Goal: Book appointment/travel/reservation

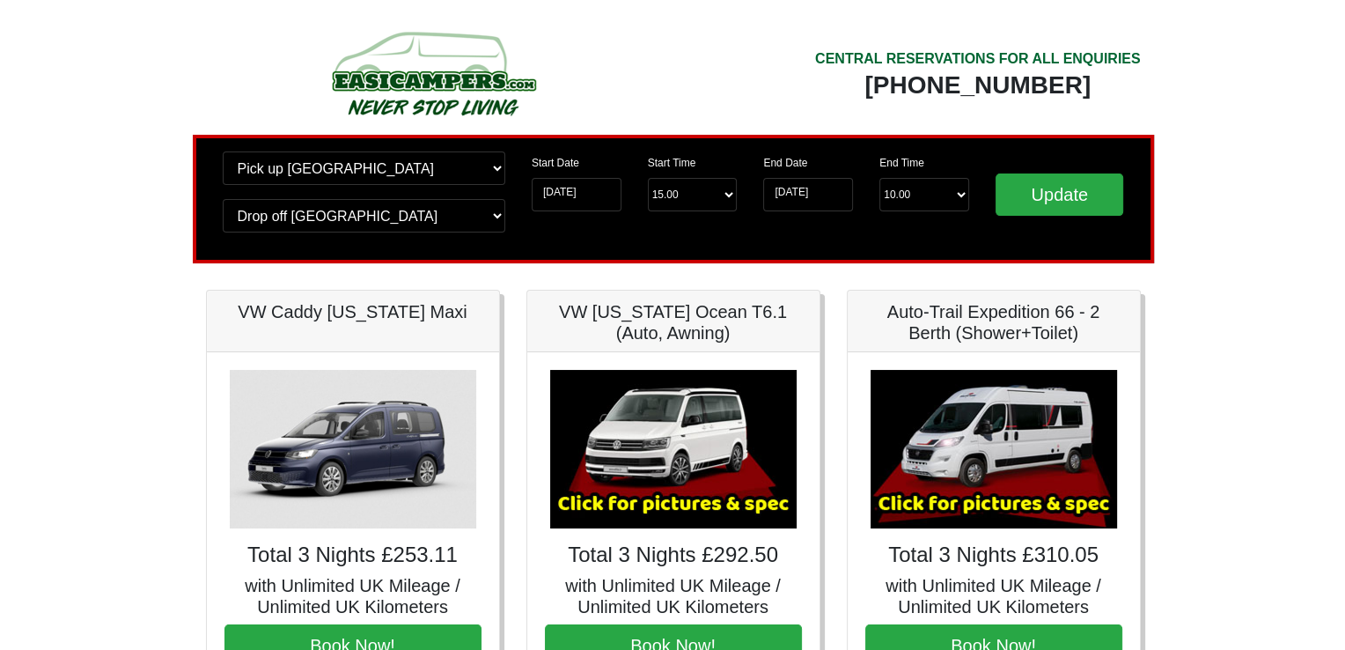
scroll to position [176, 0]
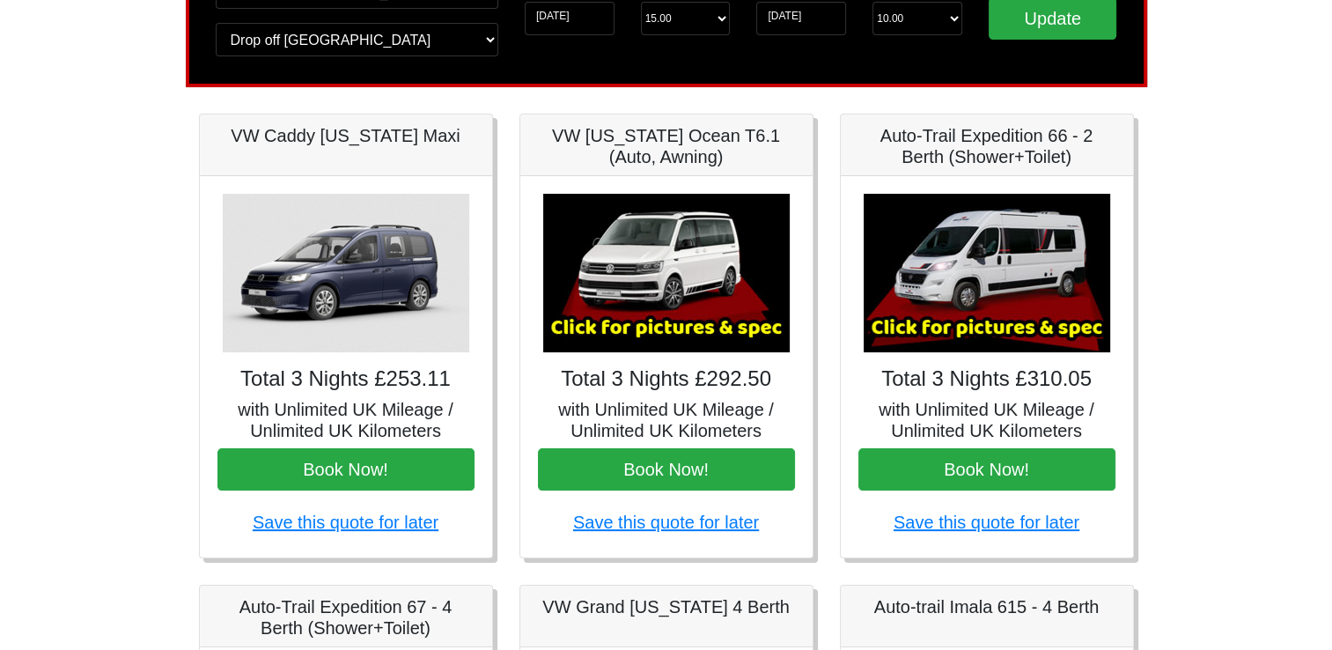
click at [679, 269] on img at bounding box center [666, 273] width 246 height 158
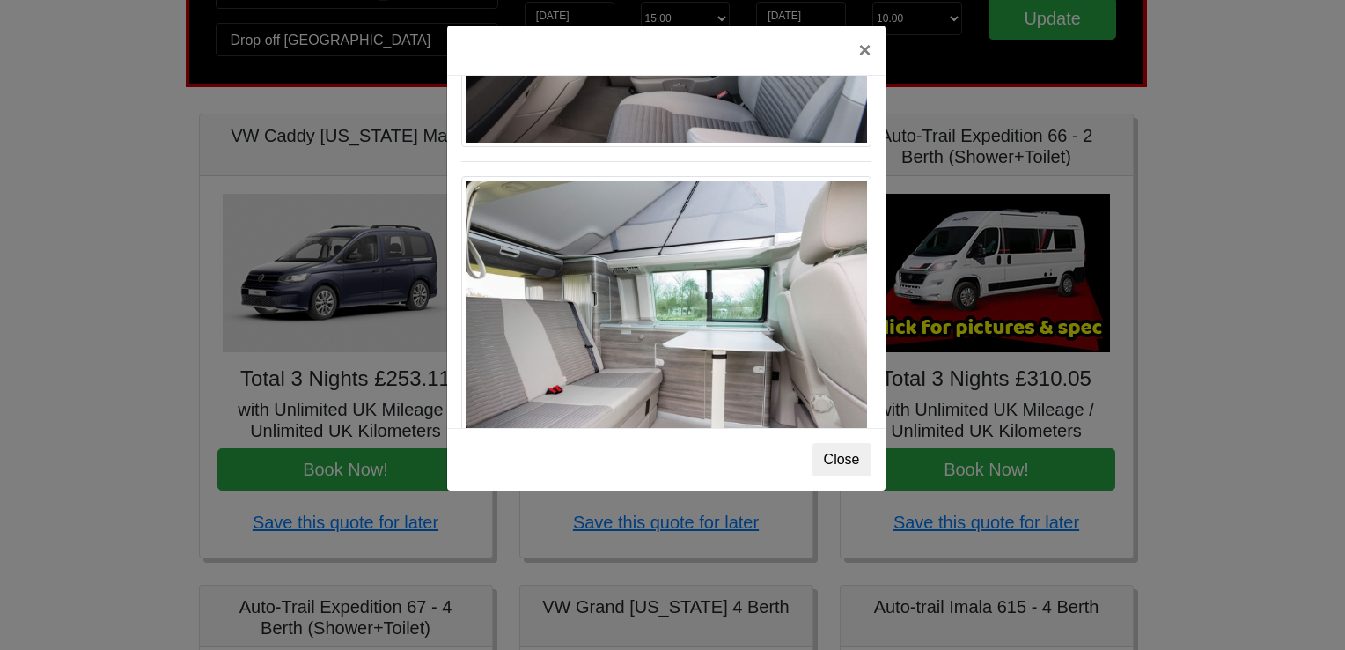
scroll to position [773, 0]
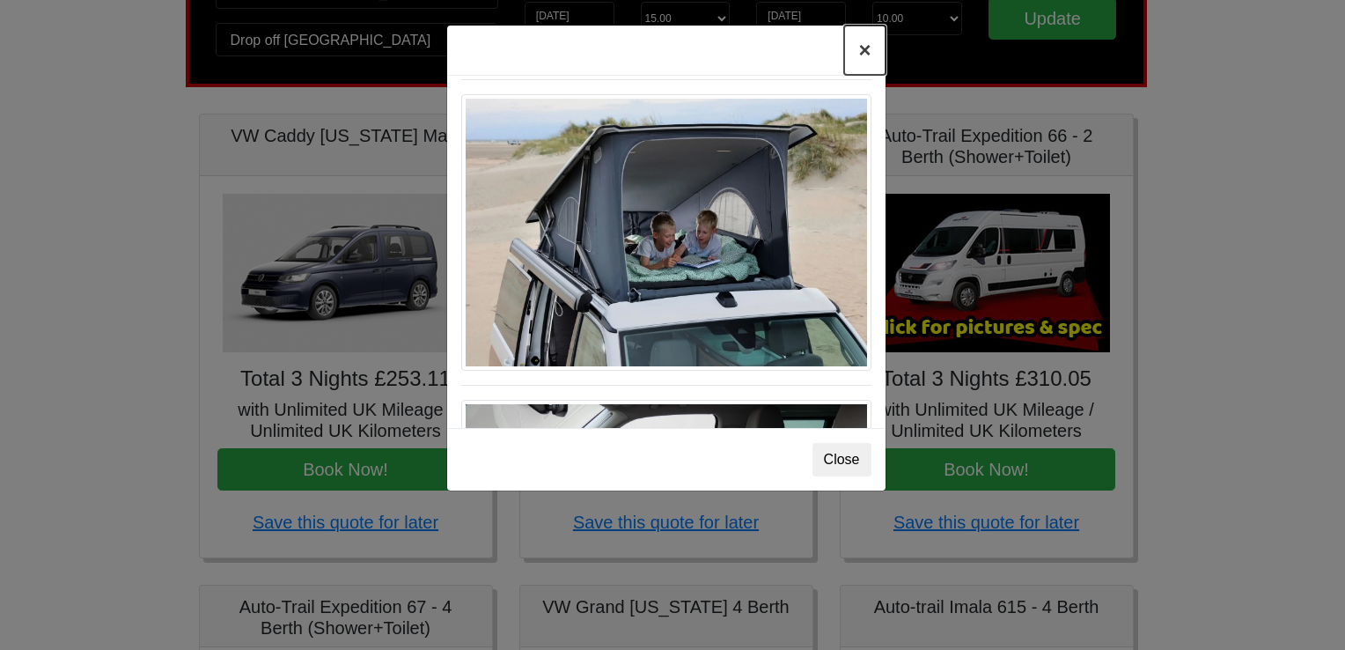
click at [876, 43] on button "×" at bounding box center [864, 50] width 40 height 49
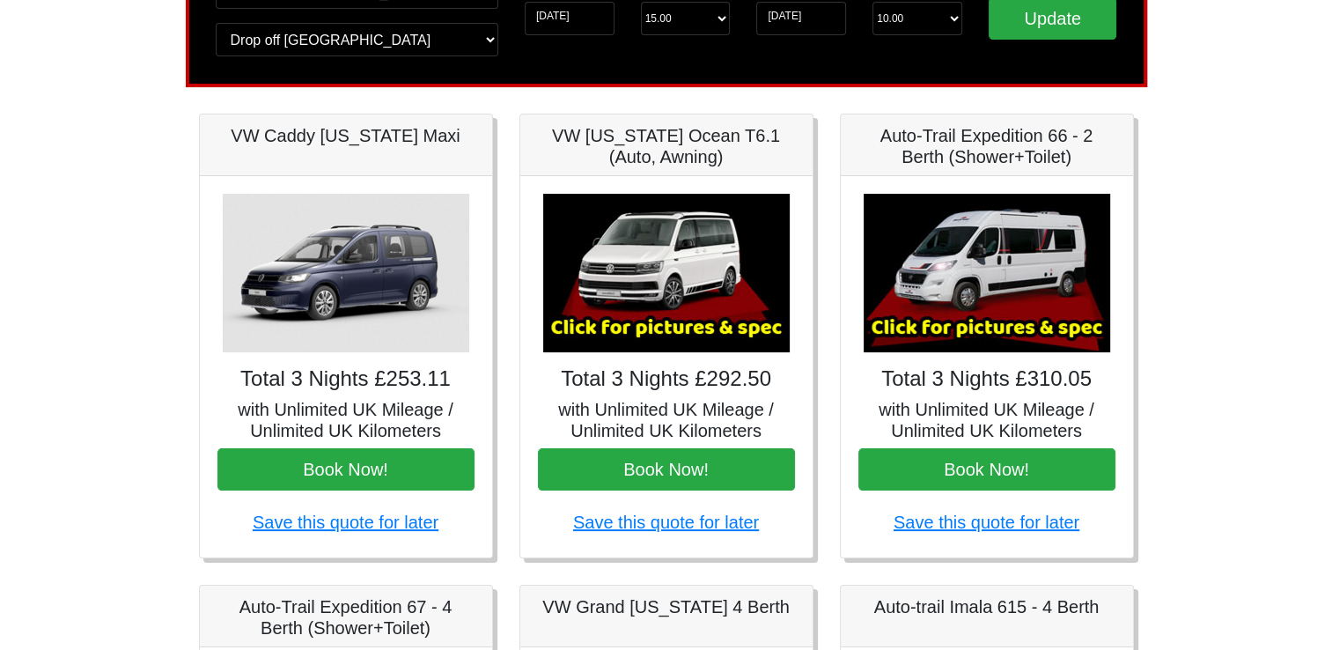
click at [991, 262] on img at bounding box center [986, 273] width 246 height 158
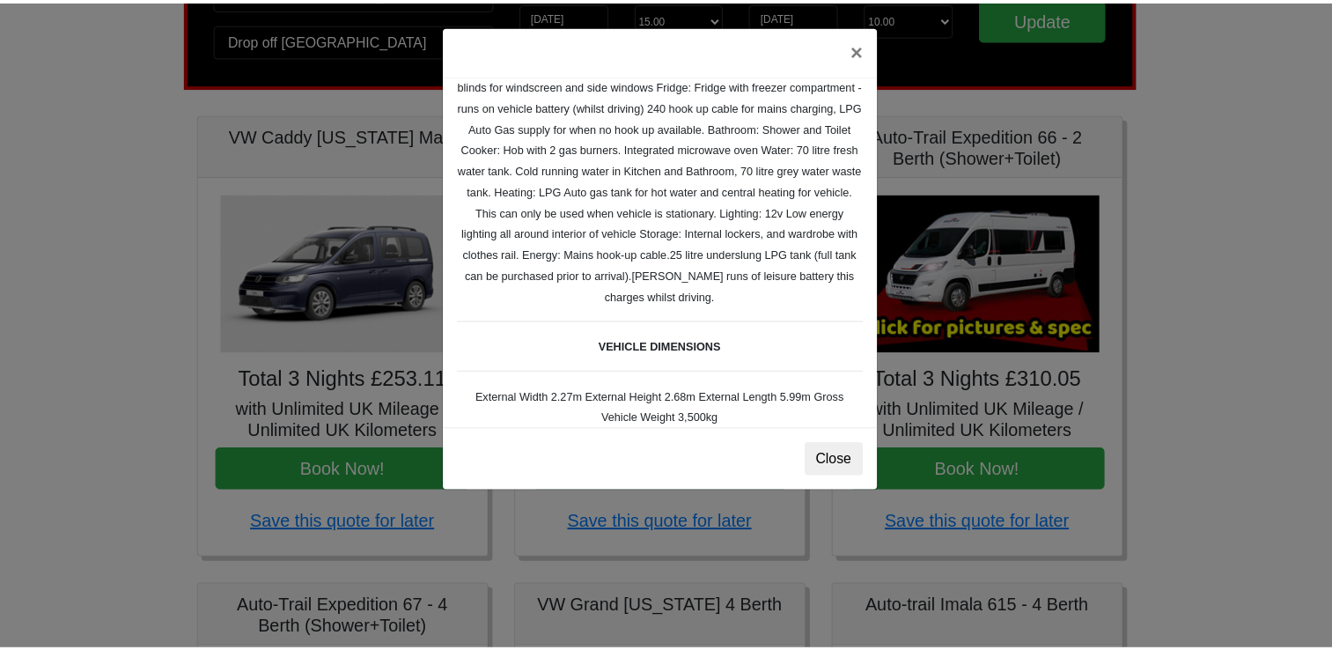
scroll to position [264, 0]
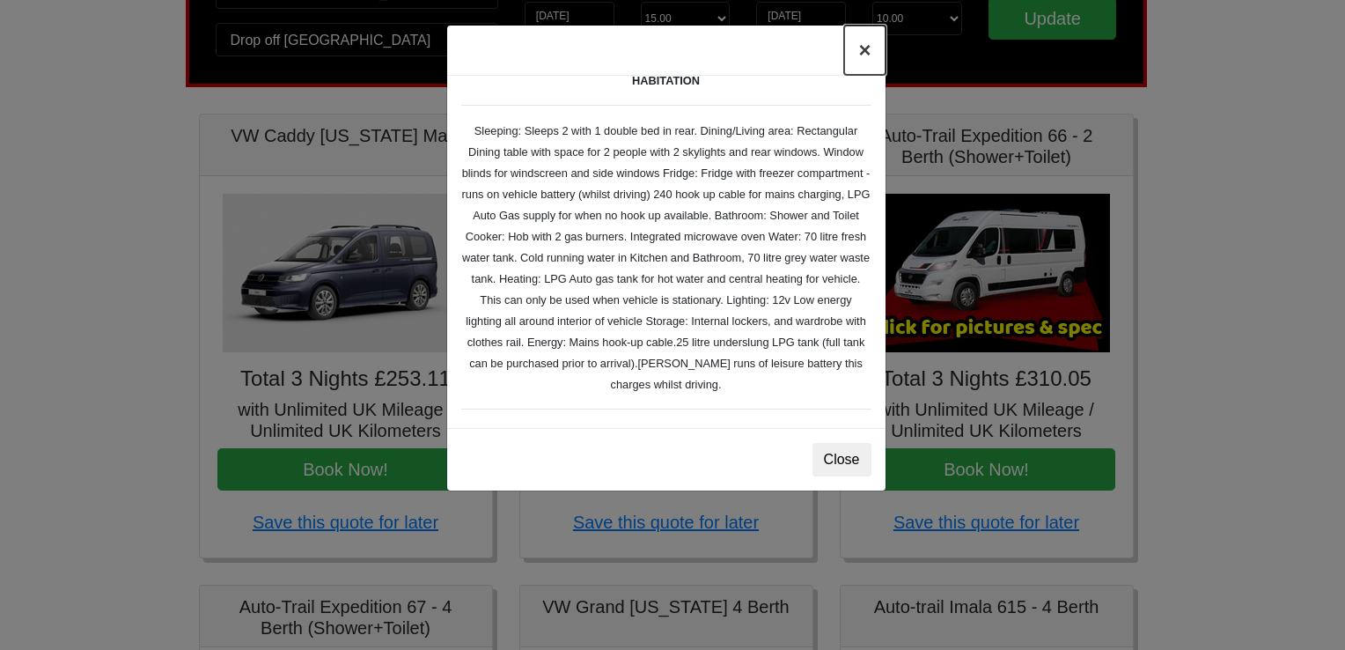
click at [862, 51] on button "×" at bounding box center [864, 50] width 40 height 49
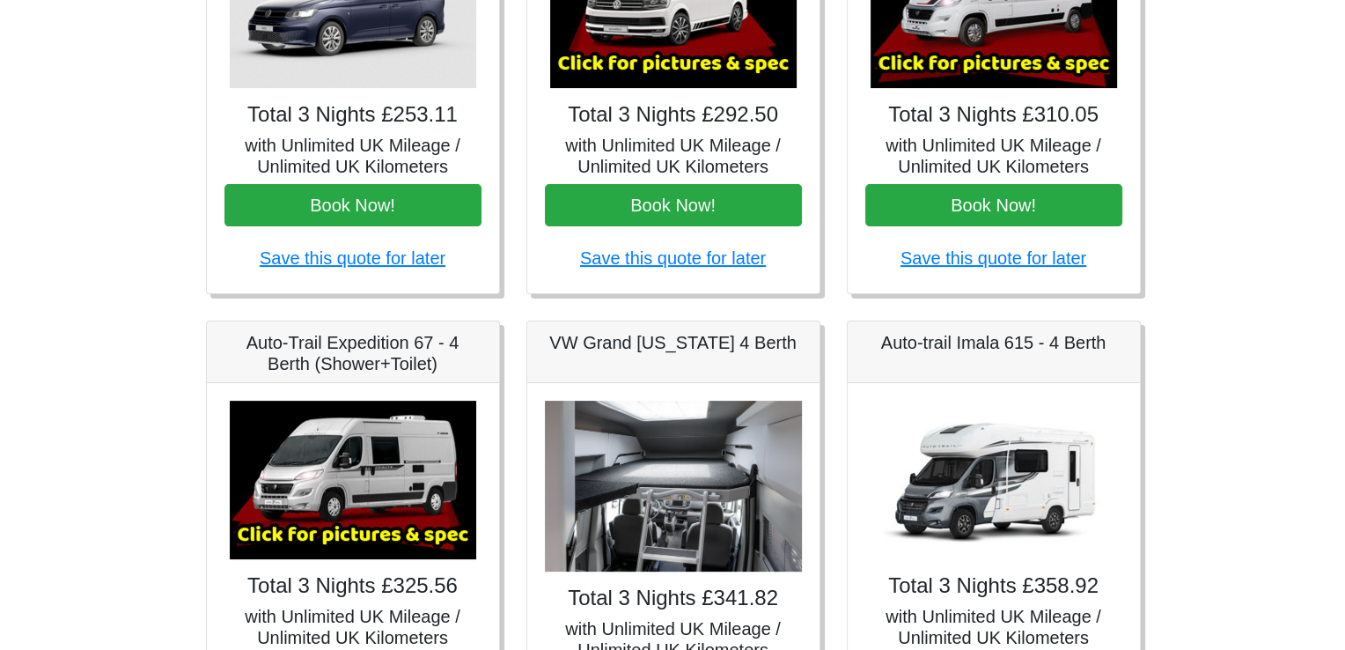
scroll to position [528, 0]
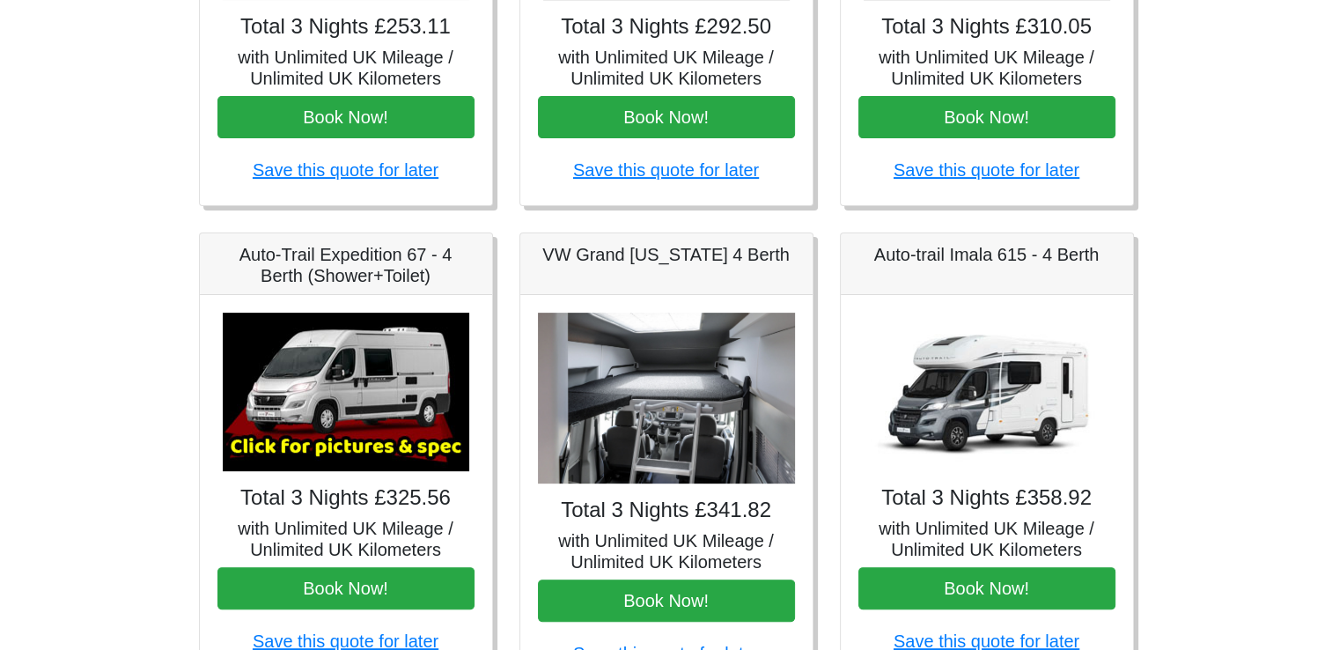
click at [356, 386] on img at bounding box center [346, 391] width 246 height 158
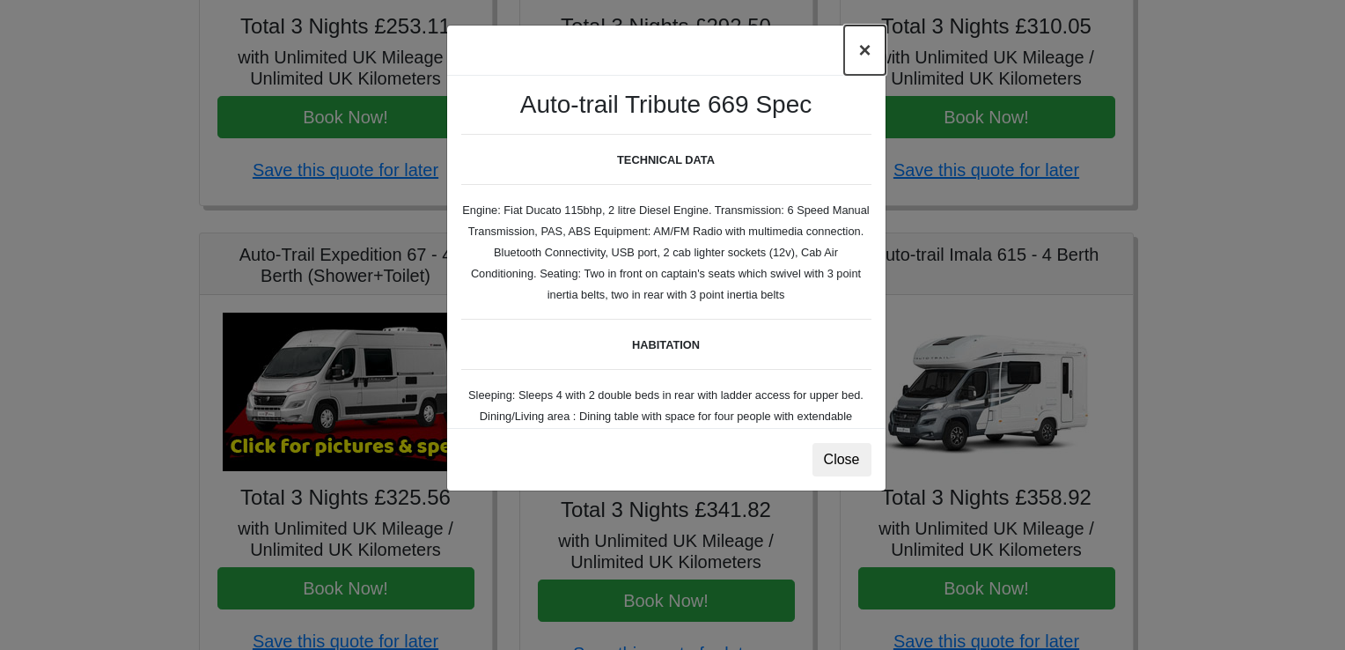
click at [864, 48] on button "×" at bounding box center [864, 50] width 40 height 49
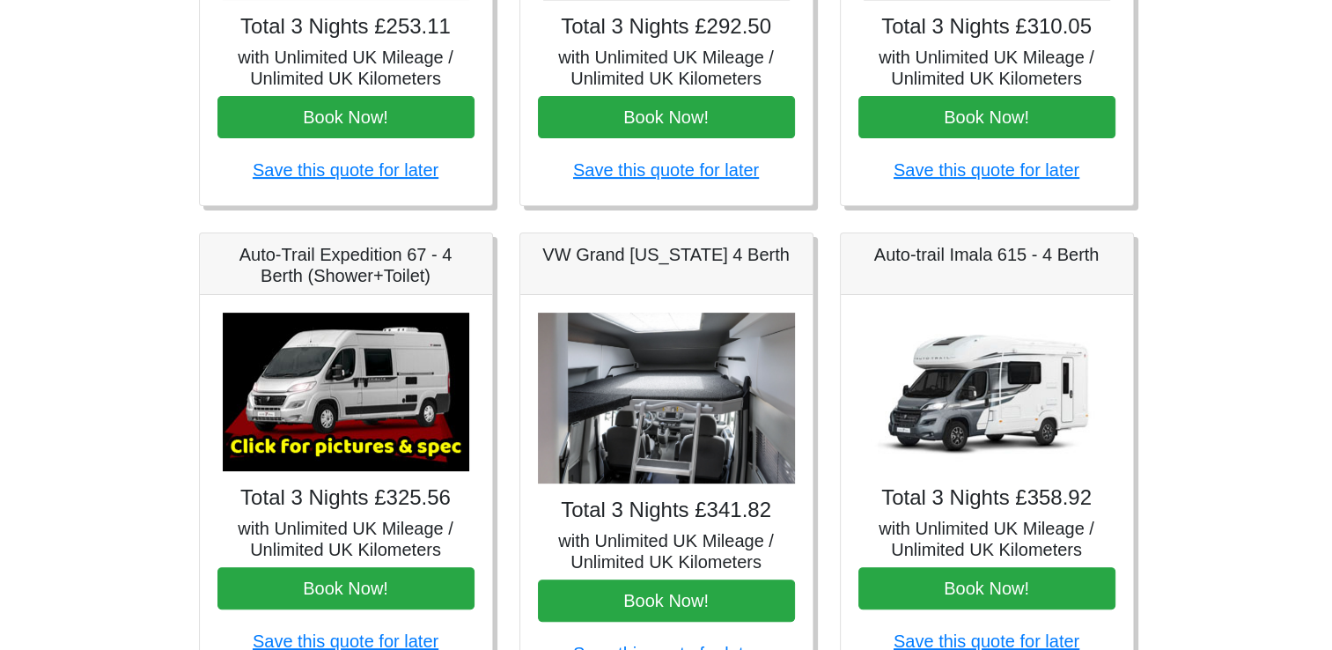
click at [356, 378] on img at bounding box center [346, 391] width 246 height 158
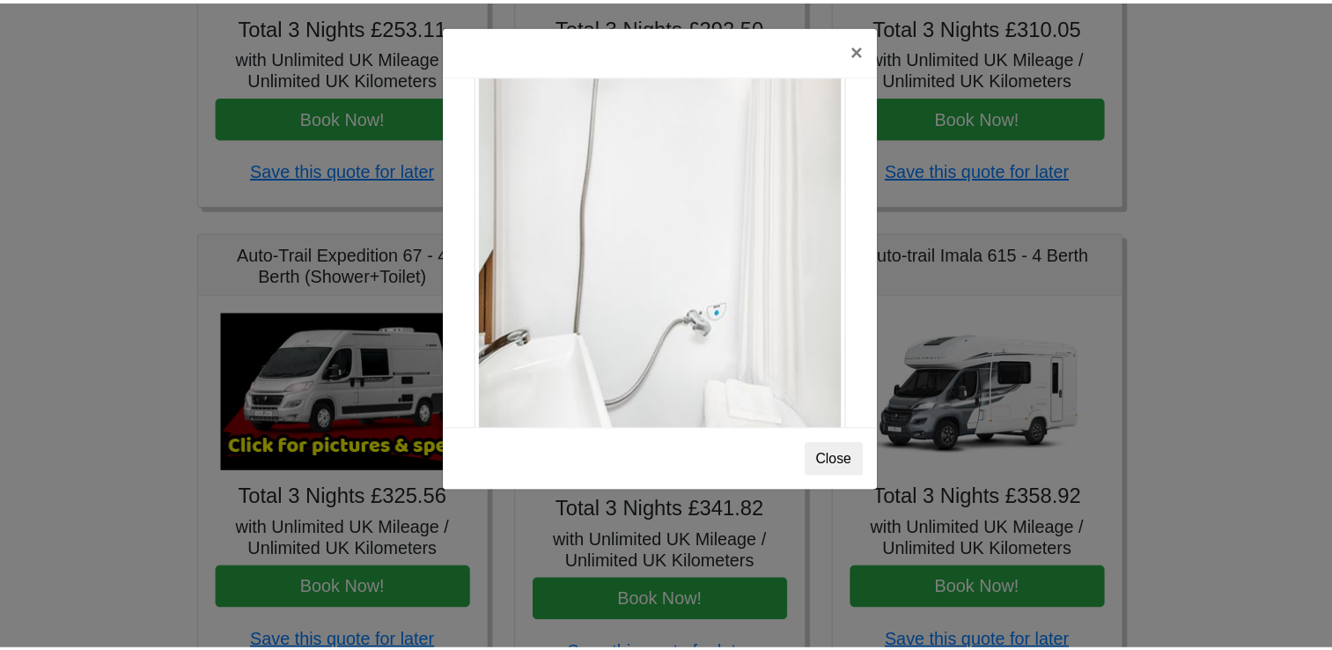
scroll to position [2380, 0]
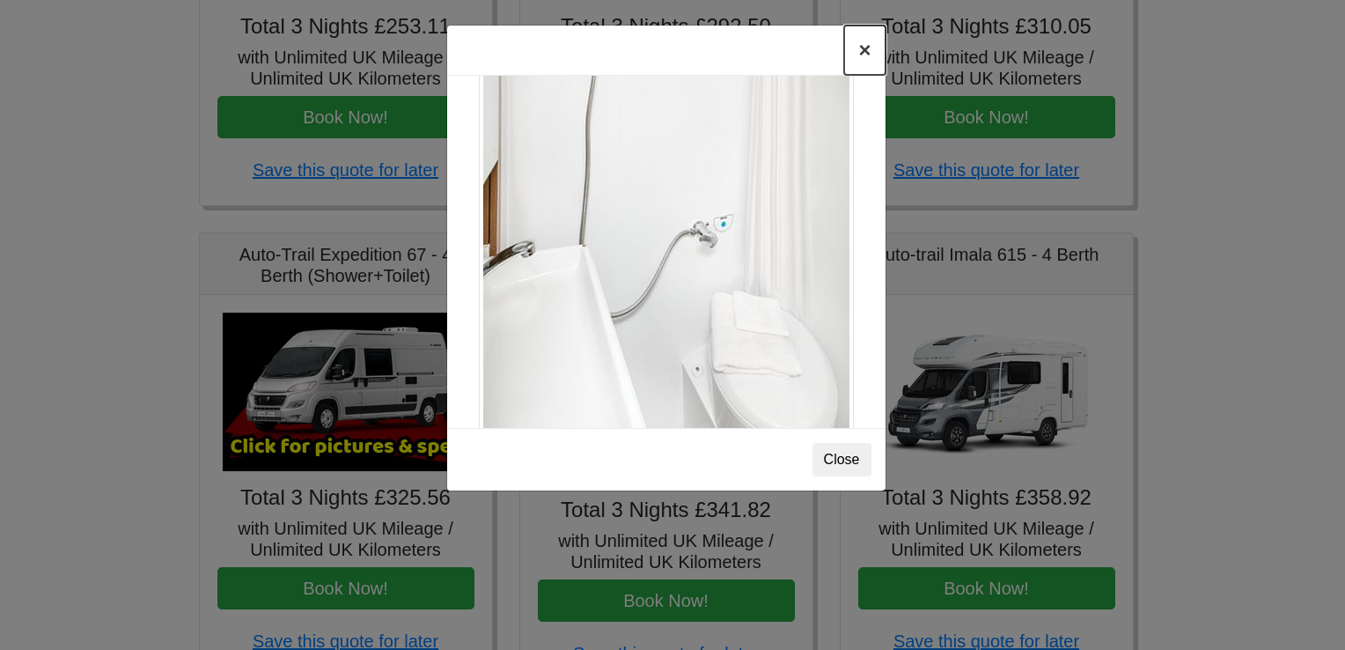
click at [863, 48] on button "×" at bounding box center [864, 50] width 40 height 49
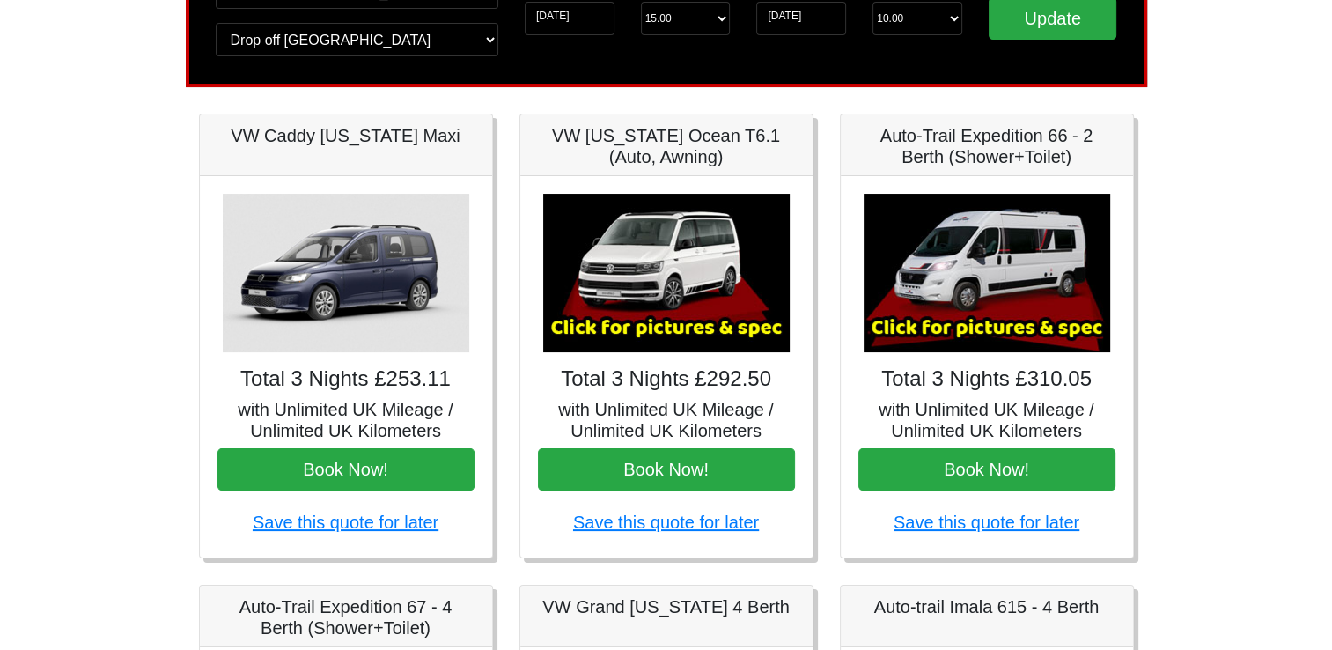
scroll to position [0, 0]
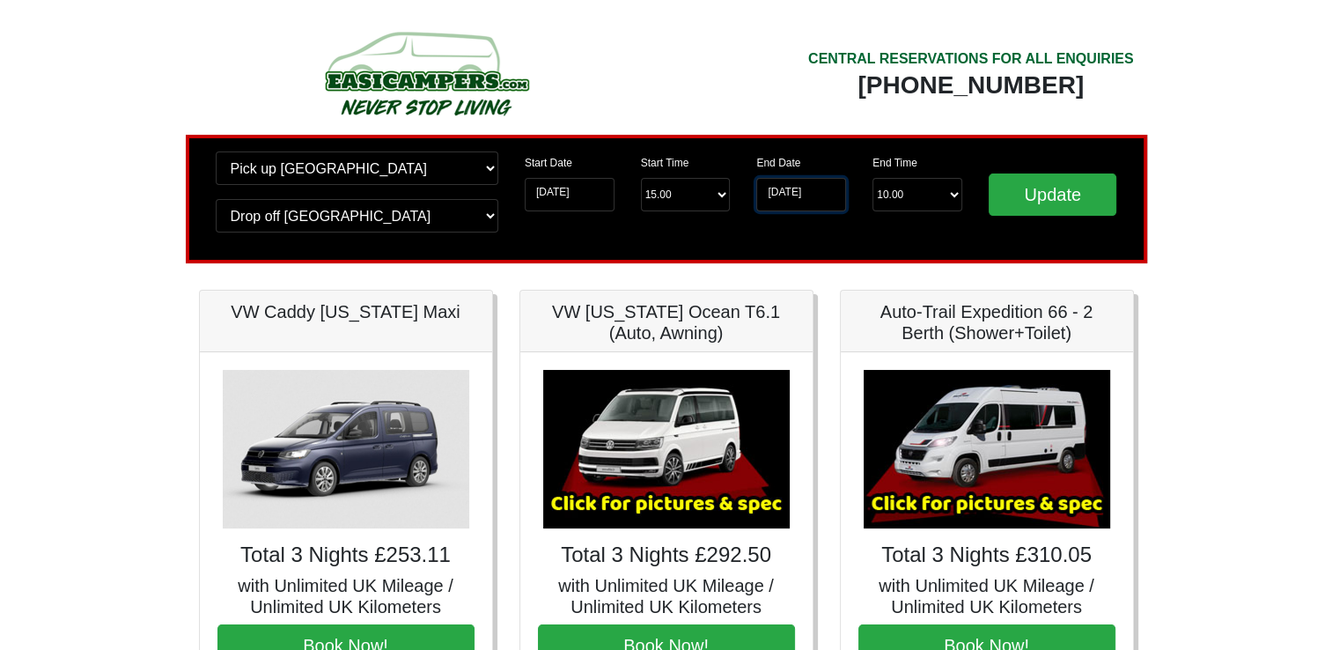
click at [789, 195] on input "[DATE]" at bounding box center [801, 194] width 90 height 33
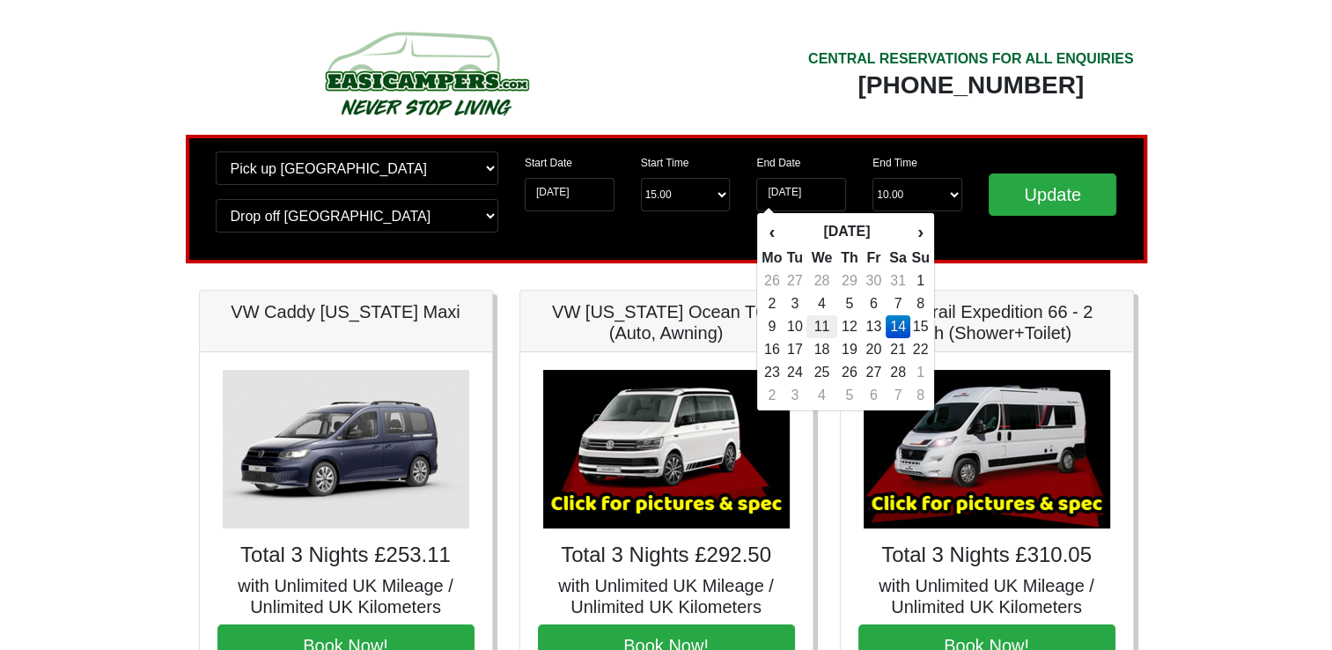
click at [823, 327] on td "11" at bounding box center [821, 326] width 30 height 23
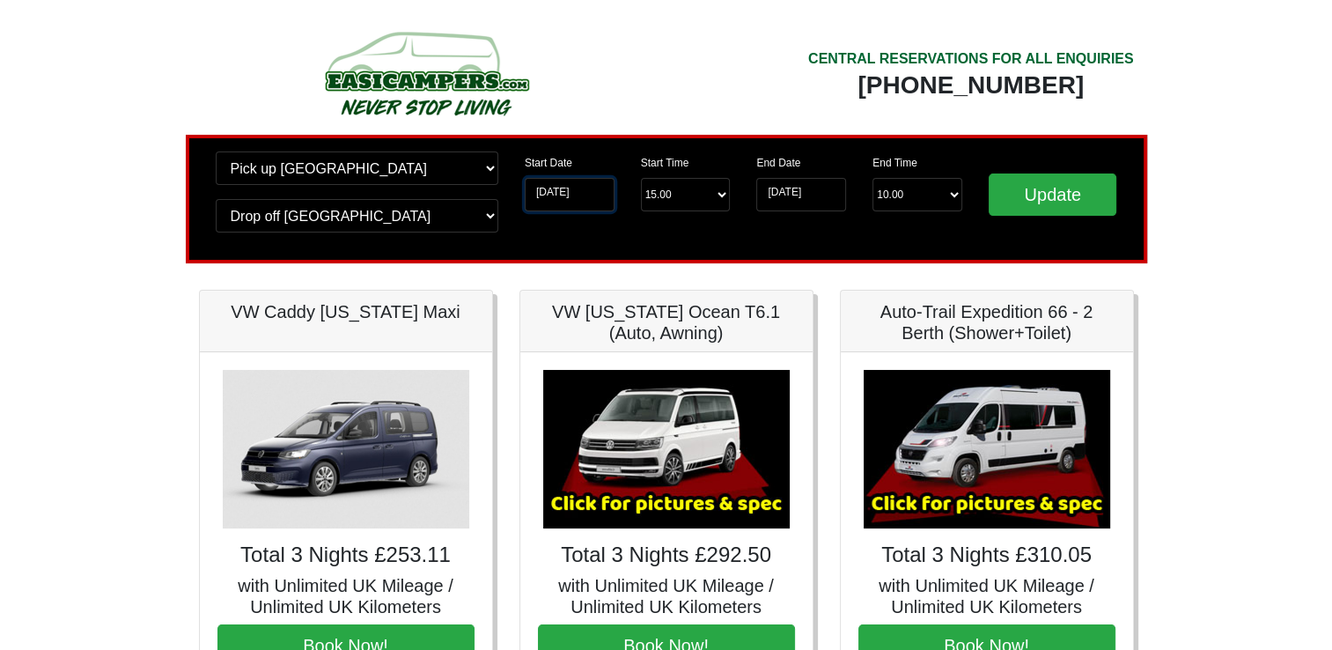
click at [566, 193] on input "[DATE]" at bounding box center [570, 194] width 90 height 33
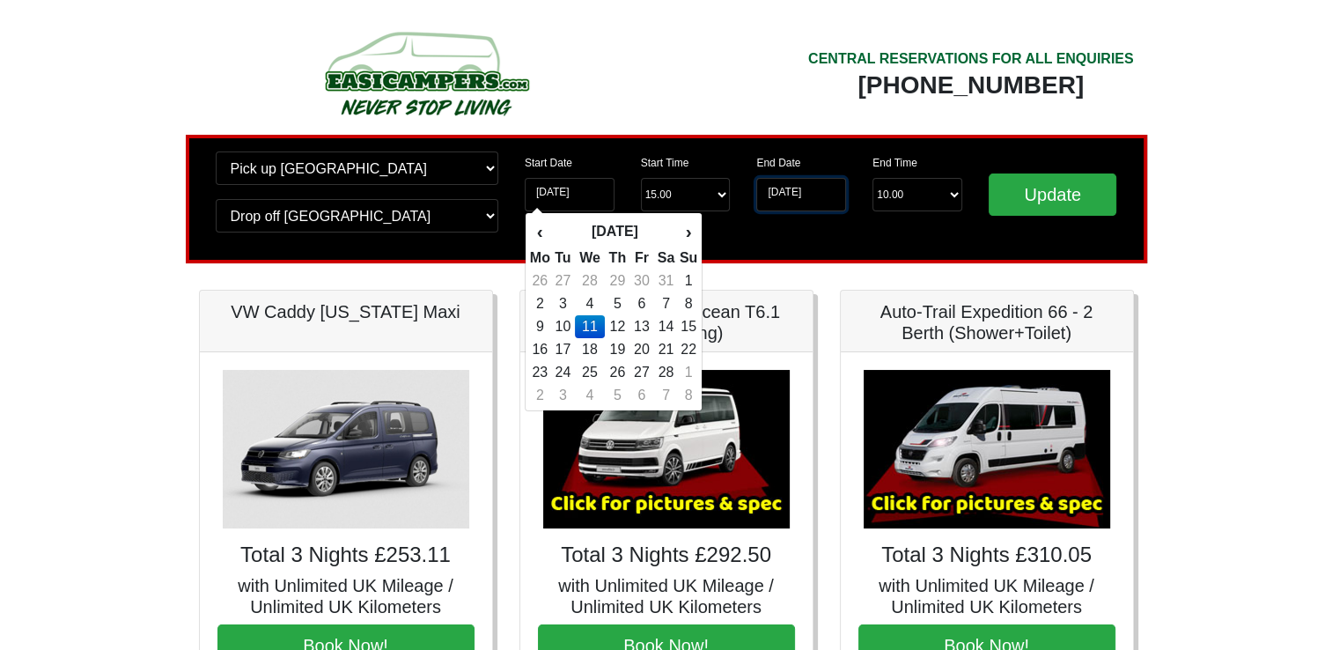
click at [788, 193] on input "[DATE]" at bounding box center [801, 194] width 90 height 33
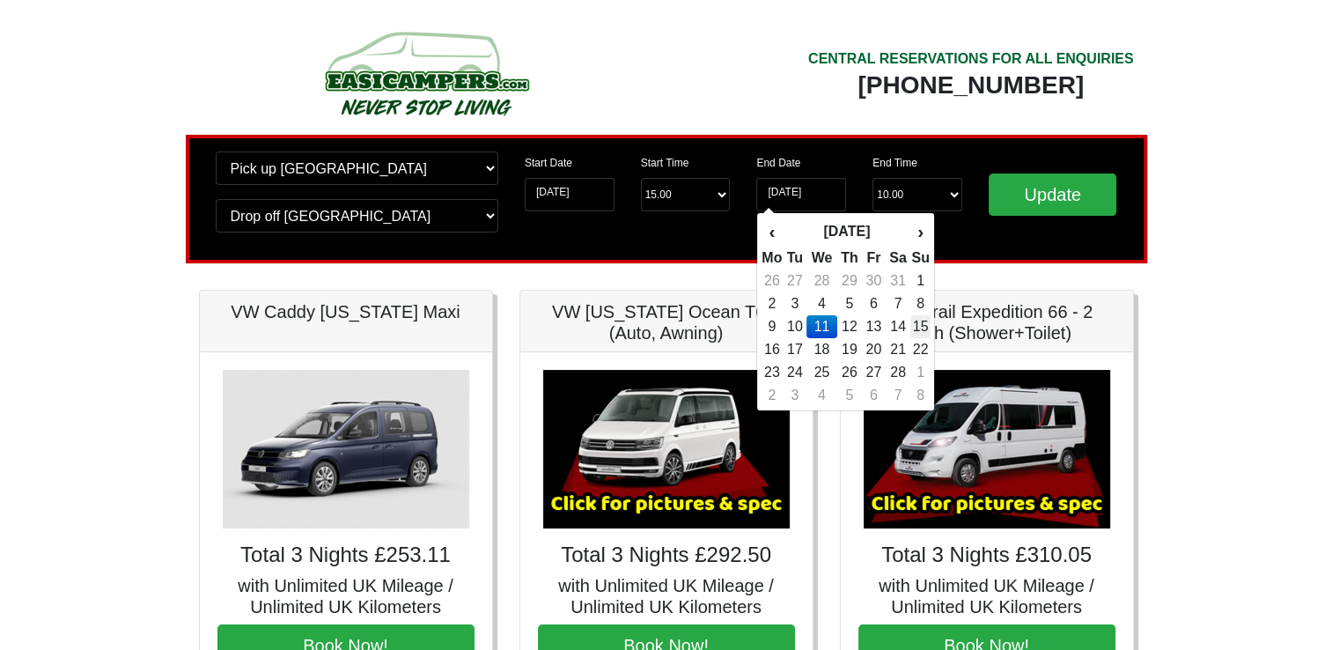
click at [921, 327] on td "15" at bounding box center [919, 326] width 19 height 23
type input "[DATE]"
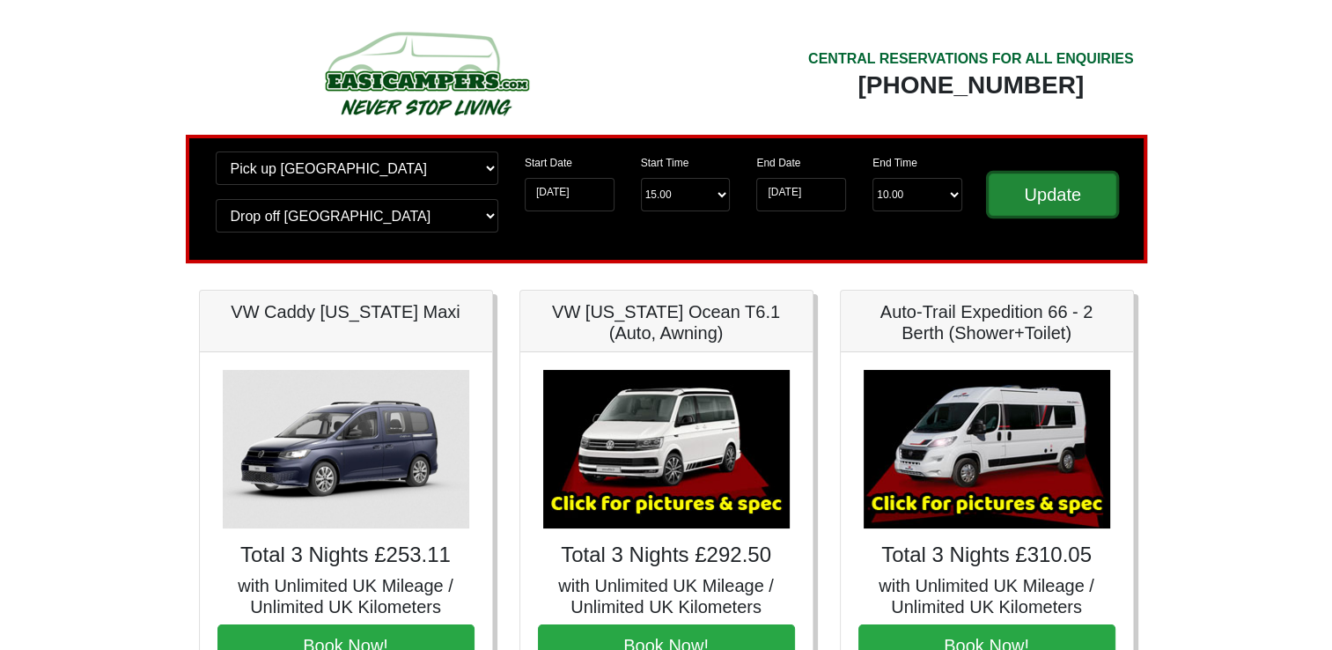
click at [1040, 192] on input "Update" at bounding box center [1052, 194] width 129 height 42
